Goal: Find specific page/section: Find specific page/section

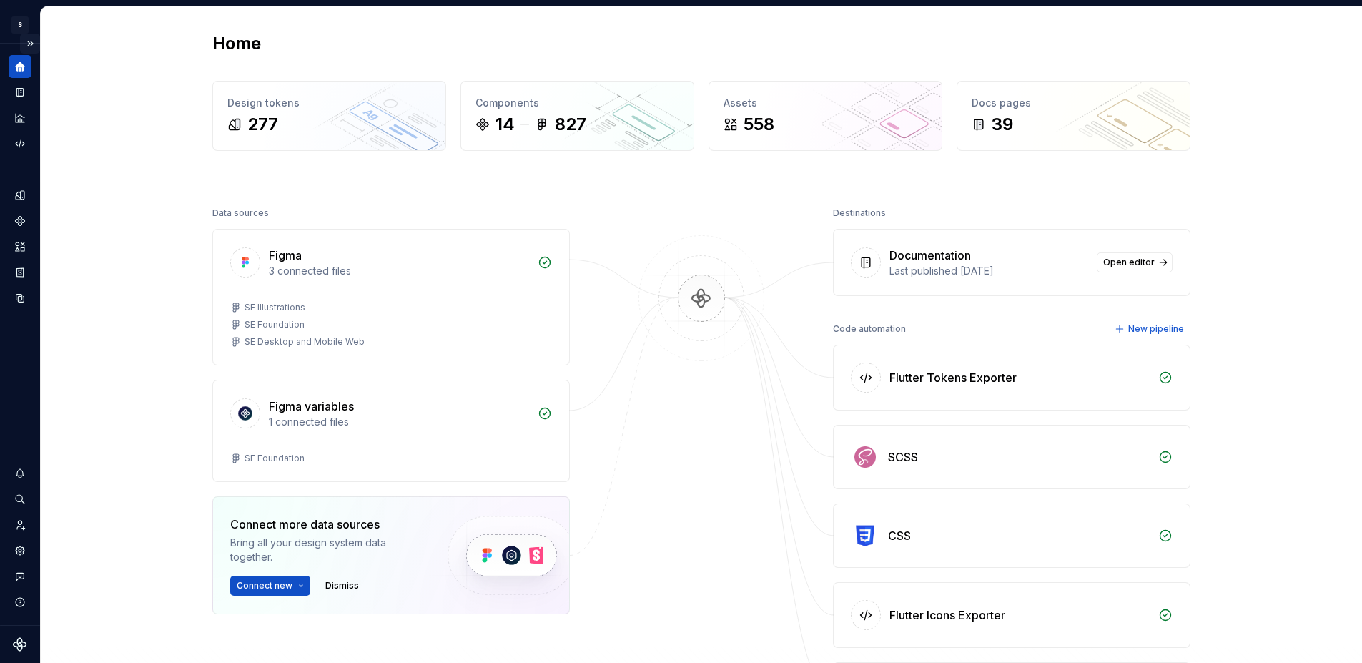
click at [29, 44] on button "Expand sidebar" at bounding box center [30, 44] width 20 height 20
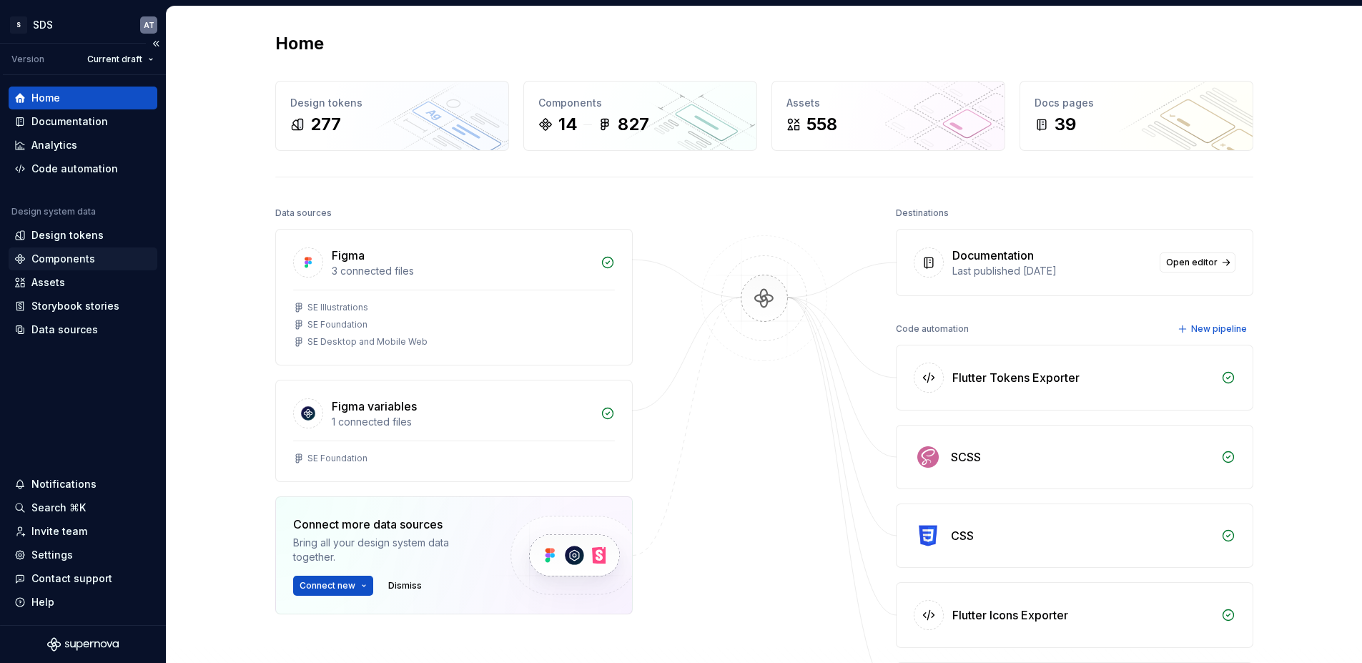
click at [74, 264] on div "Components" at bounding box center [63, 259] width 64 height 14
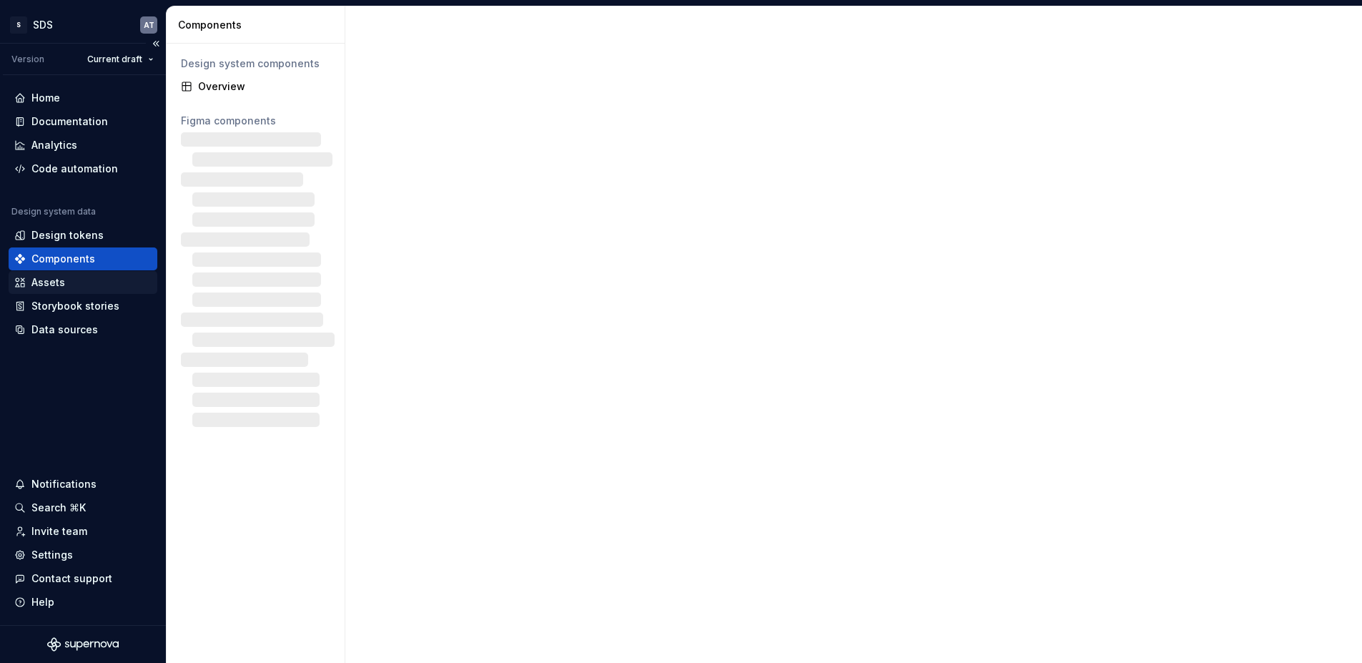
click at [52, 282] on div "Assets" at bounding box center [48, 282] width 34 height 14
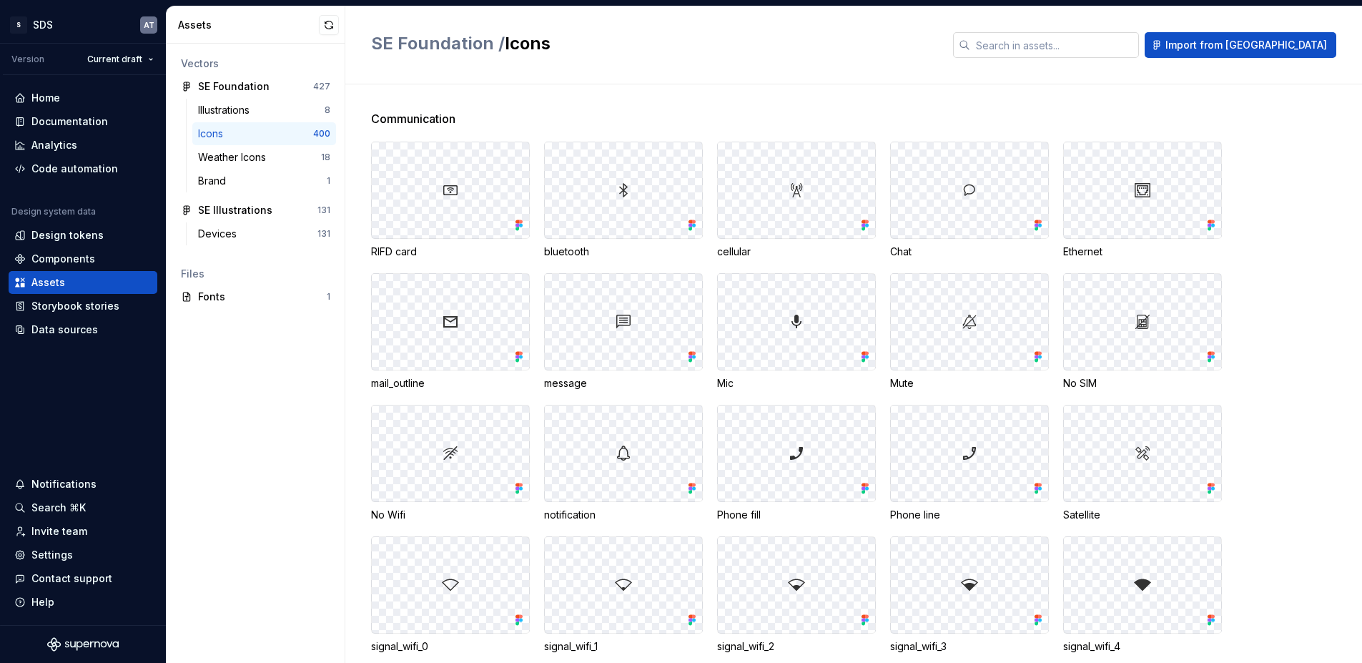
click at [1103, 54] on input "text" at bounding box center [1054, 45] width 169 height 26
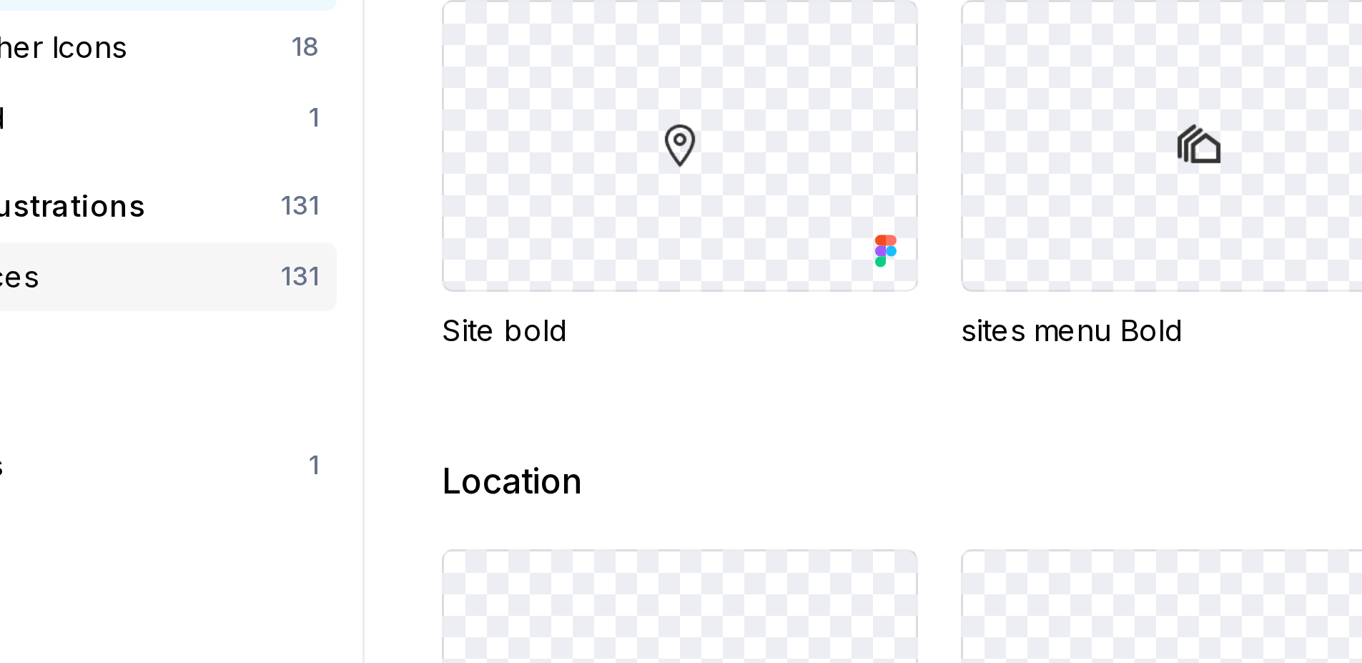
type input "site"
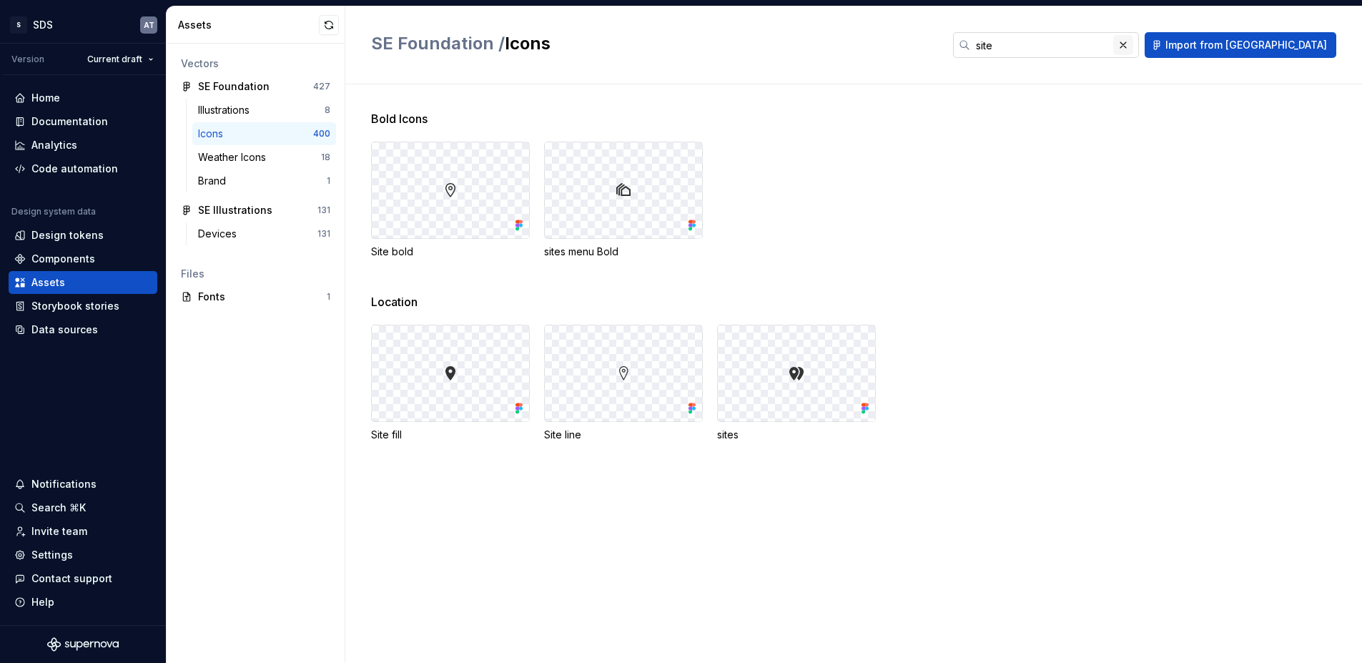
click at [1134, 49] on button "button" at bounding box center [1124, 45] width 20 height 20
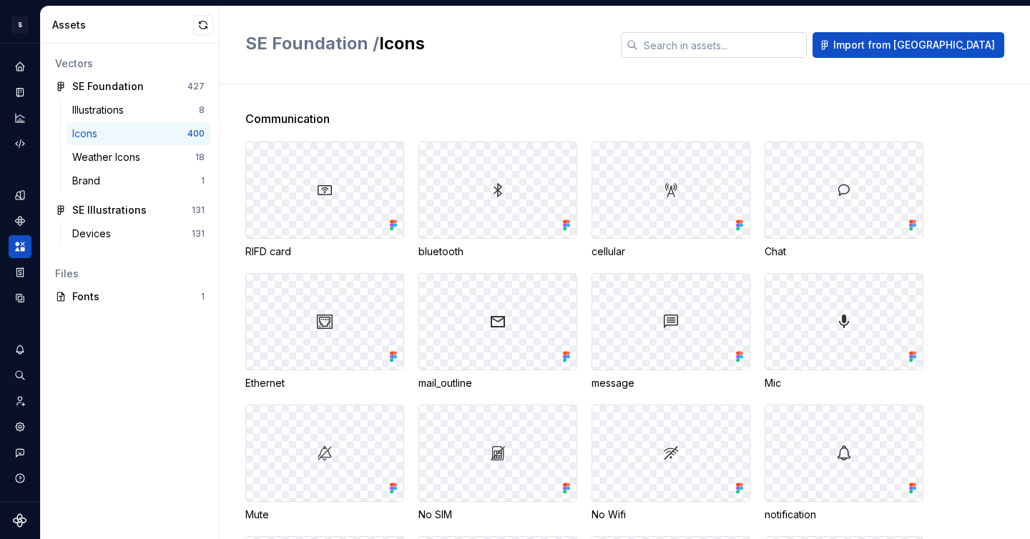
click at [562, 56] on div "SE Foundation / Icons" at bounding box center [424, 45] width 358 height 26
click at [611, 82] on div "SE Foundation / Icons Import from [GEOGRAPHIC_DATA]" at bounding box center [625, 45] width 810 height 78
